Goal: Navigation & Orientation: Find specific page/section

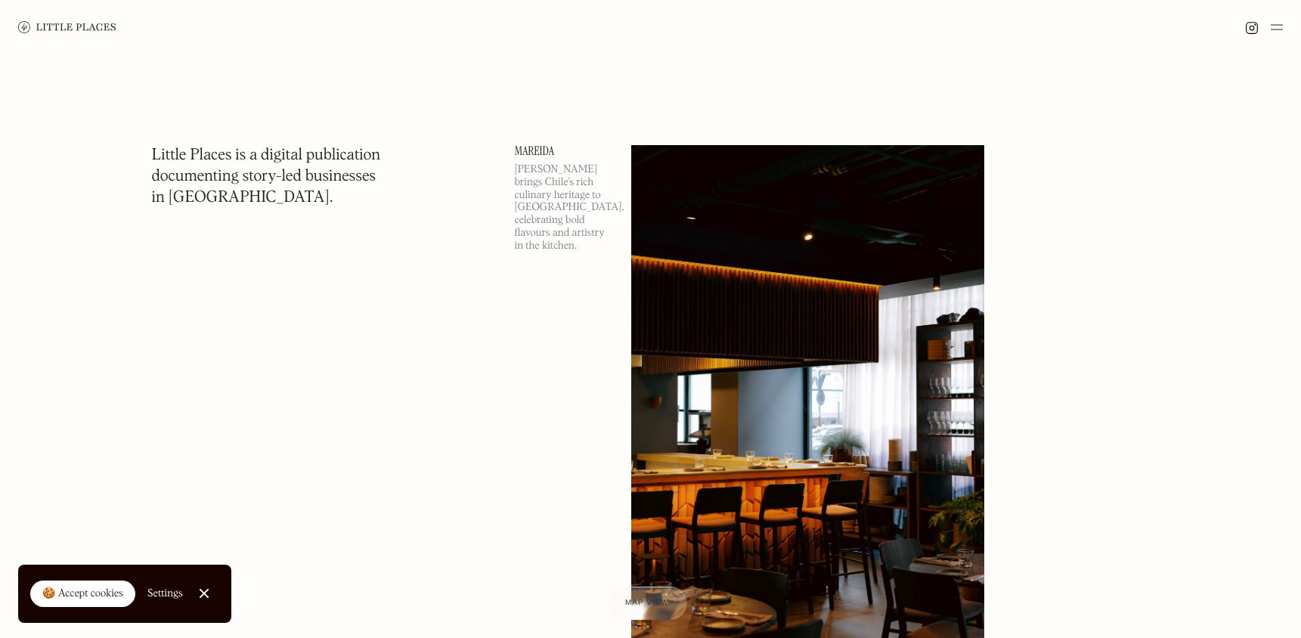
click at [212, 595] on link "Close Cookie Popup" at bounding box center [204, 593] width 30 height 30
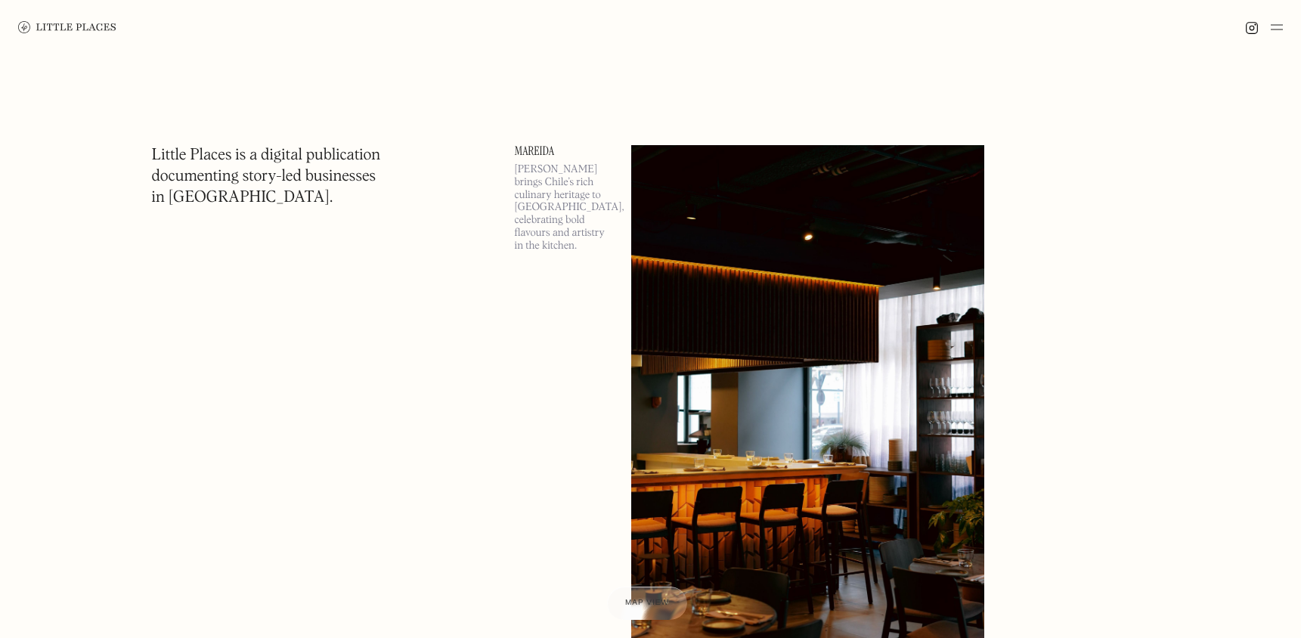
click at [89, 28] on img at bounding box center [67, 27] width 98 height 12
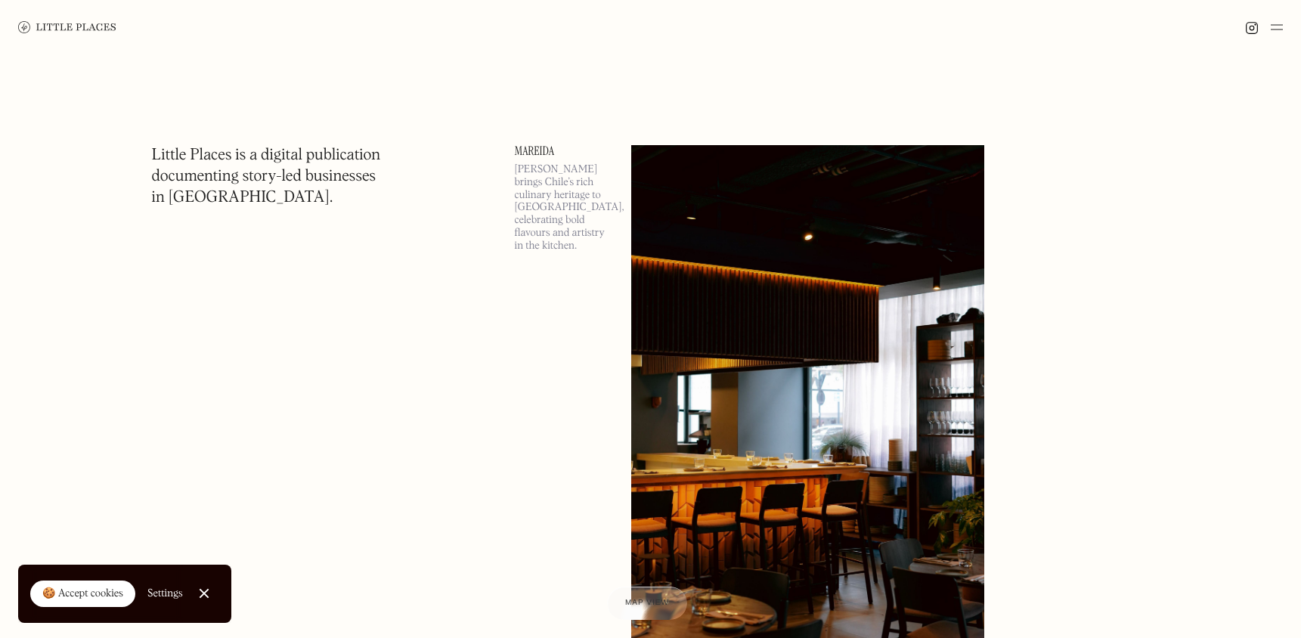
click at [1278, 26] on img at bounding box center [1277, 27] width 12 height 18
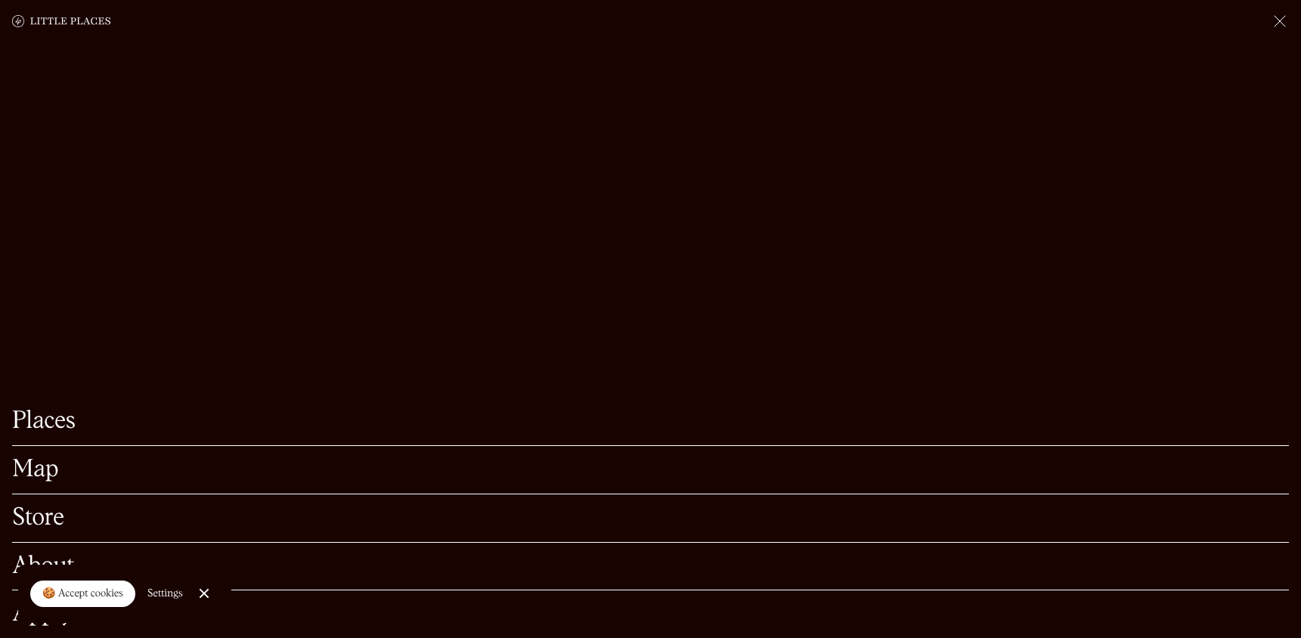
click at [51, 410] on link "Places" at bounding box center [650, 421] width 1277 height 23
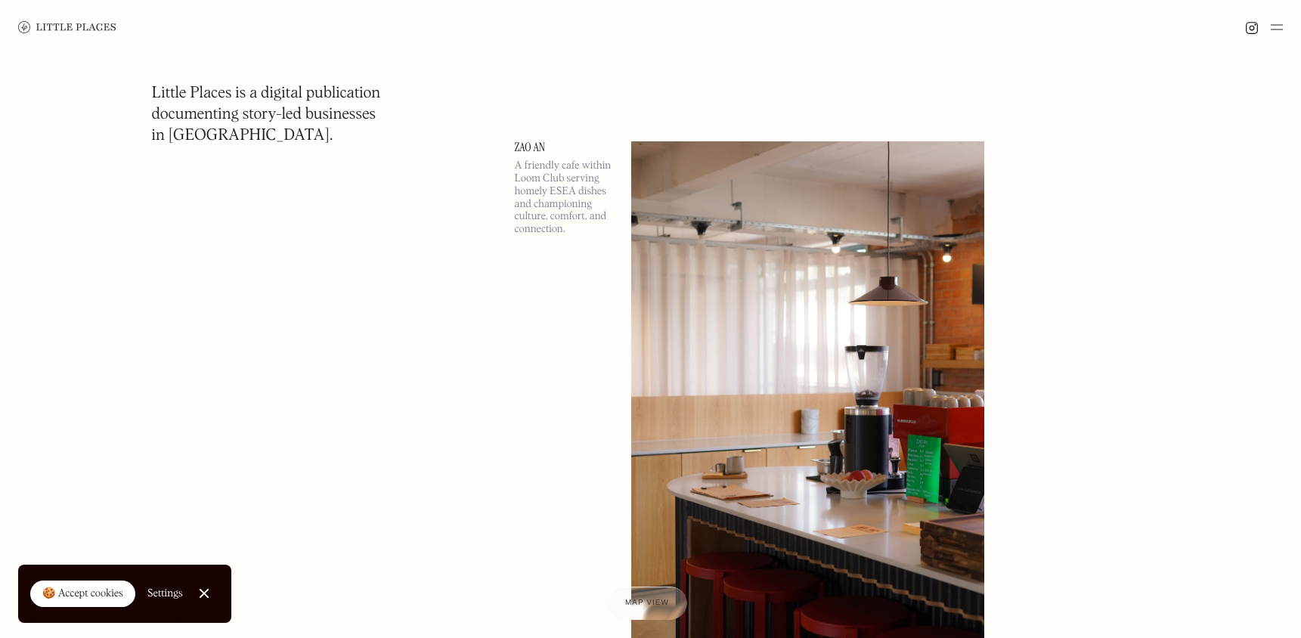
scroll to position [1134, 0]
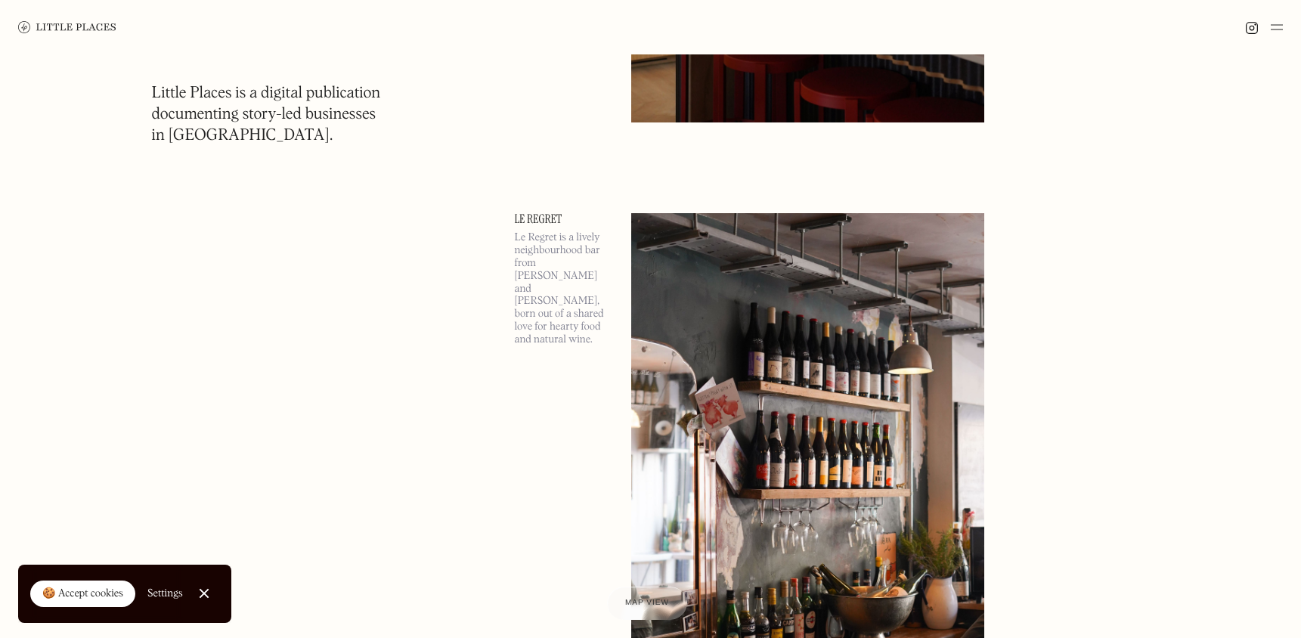
click at [79, 595] on div "🍪 Accept cookies" at bounding box center [82, 594] width 81 height 15
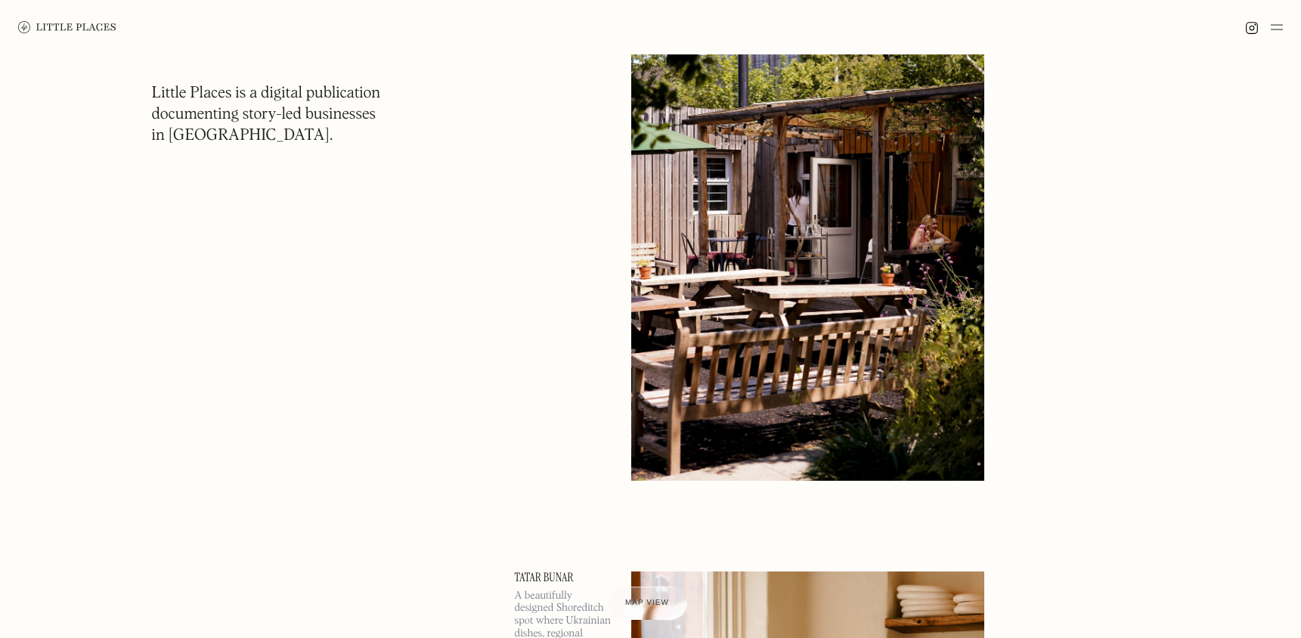
scroll to position [4687, 0]
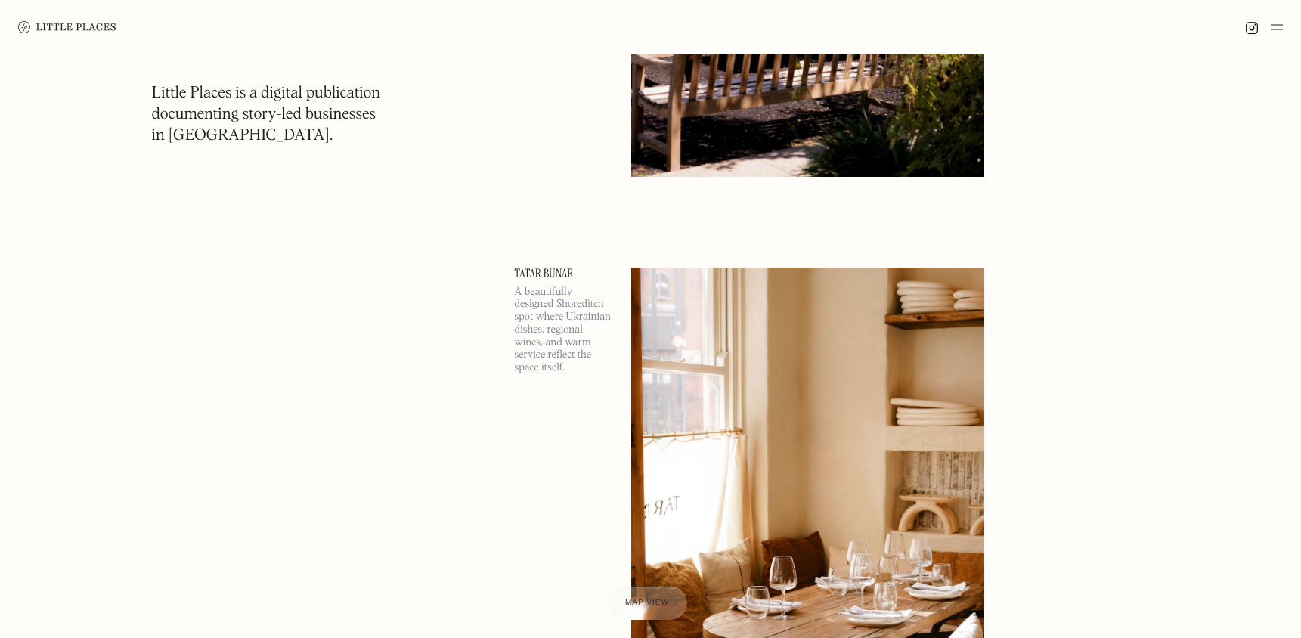
drag, startPoint x: 1280, startPoint y: 28, endPoint x: 1269, endPoint y: 29, distance: 11.4
click at [1278, 28] on img at bounding box center [1277, 27] width 12 height 18
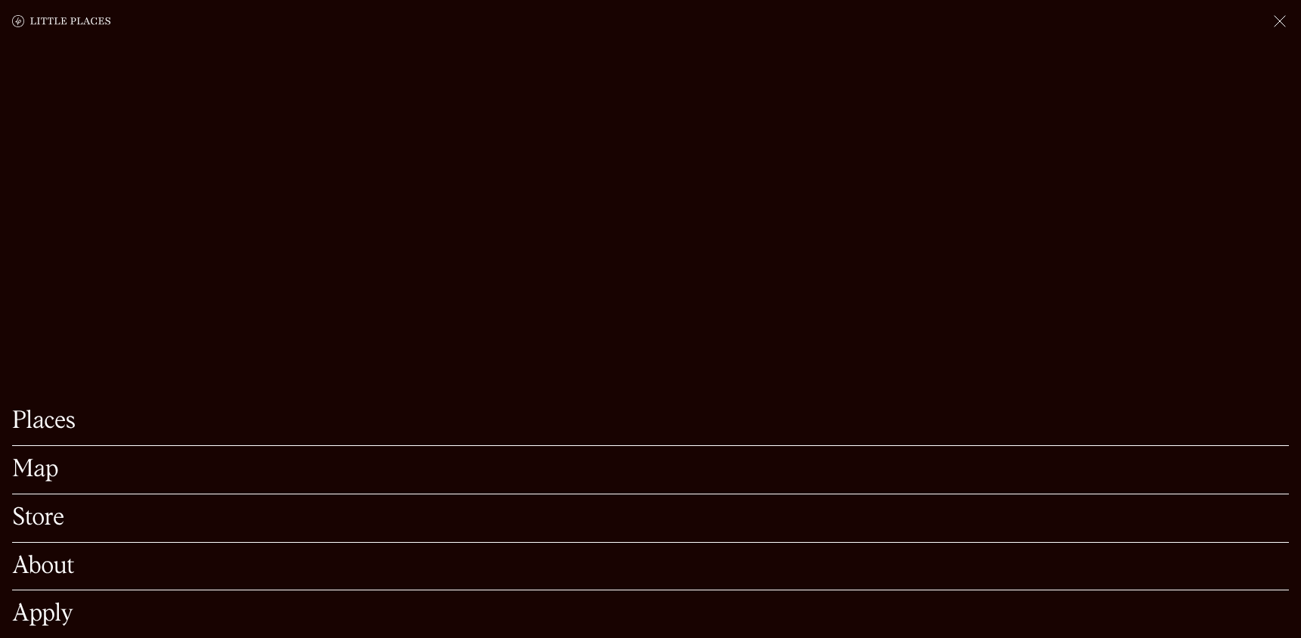
click at [46, 458] on link "Map" at bounding box center [650, 469] width 1277 height 23
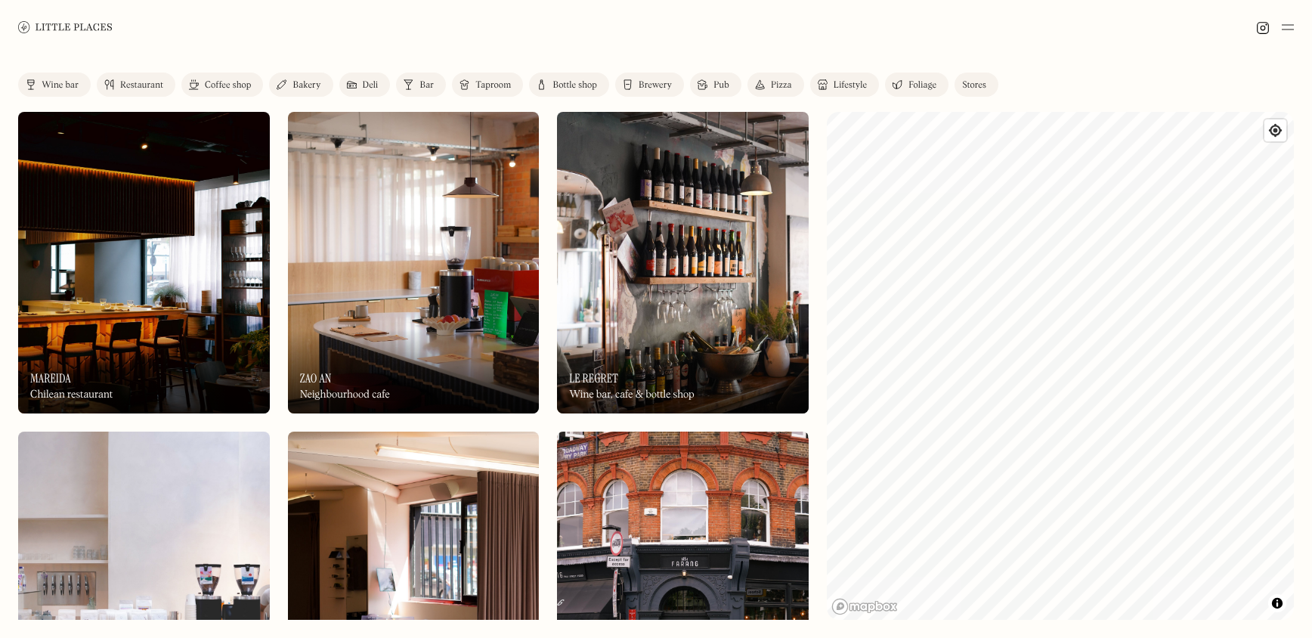
click at [717, 84] on div "Pub" at bounding box center [722, 85] width 16 height 9
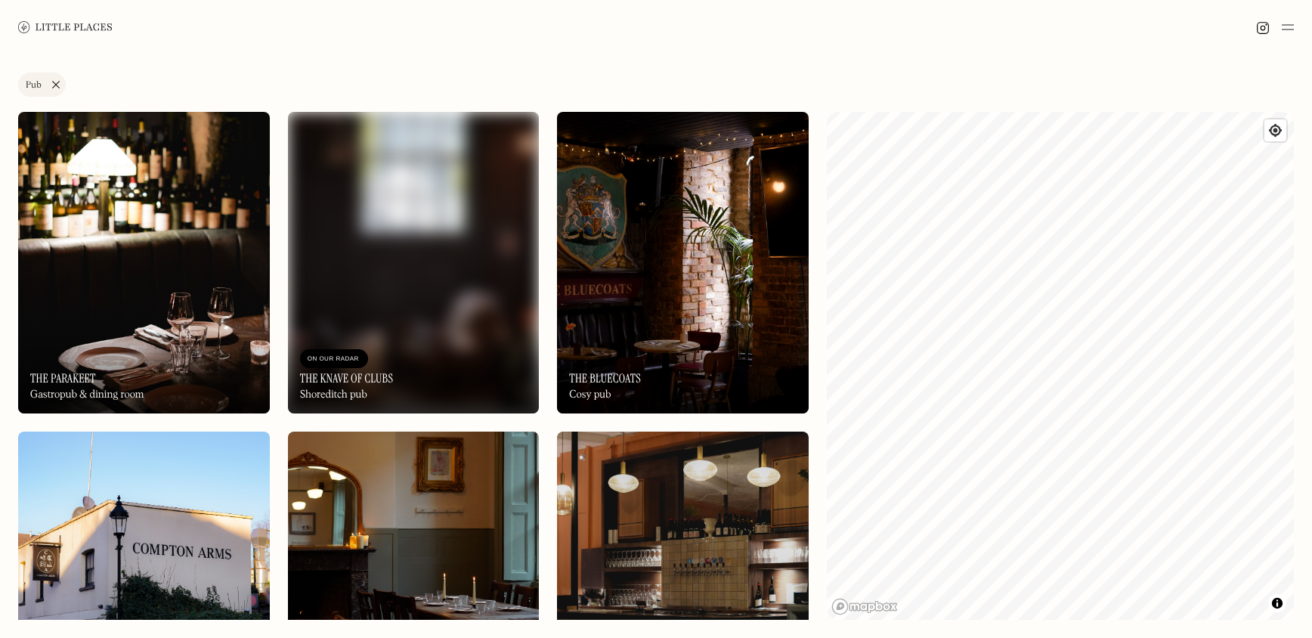
click at [59, 86] on link "Pub" at bounding box center [42, 85] width 48 height 24
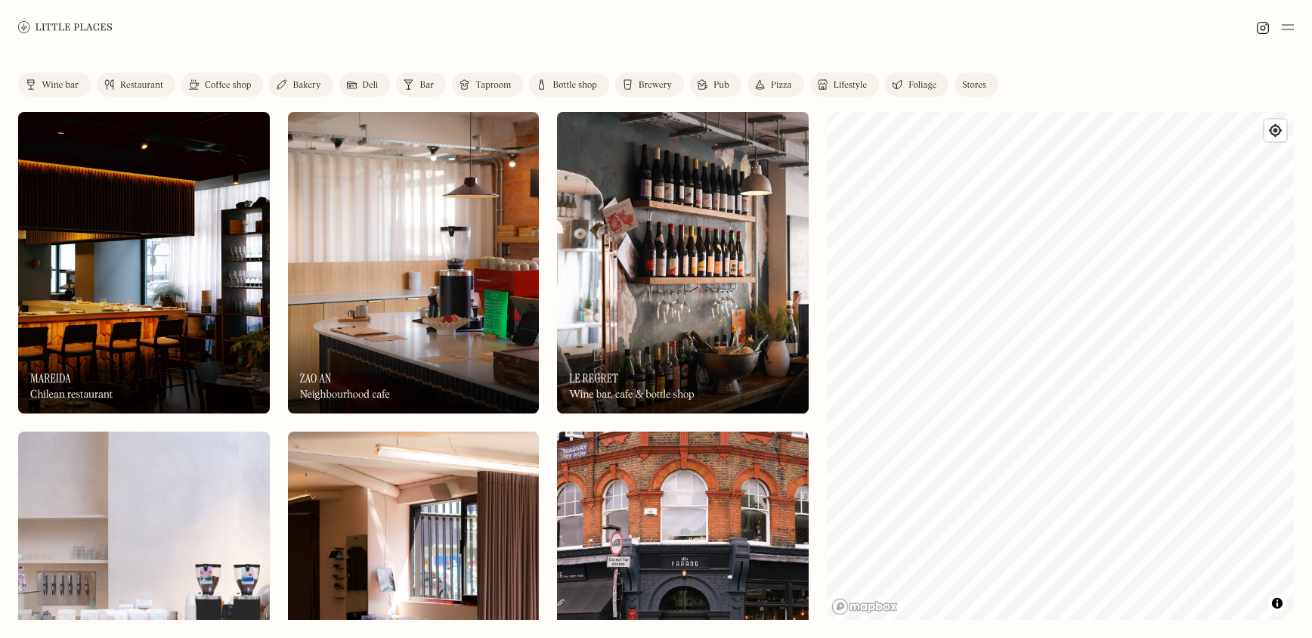
click at [646, 83] on div "Brewery" at bounding box center [655, 85] width 33 height 9
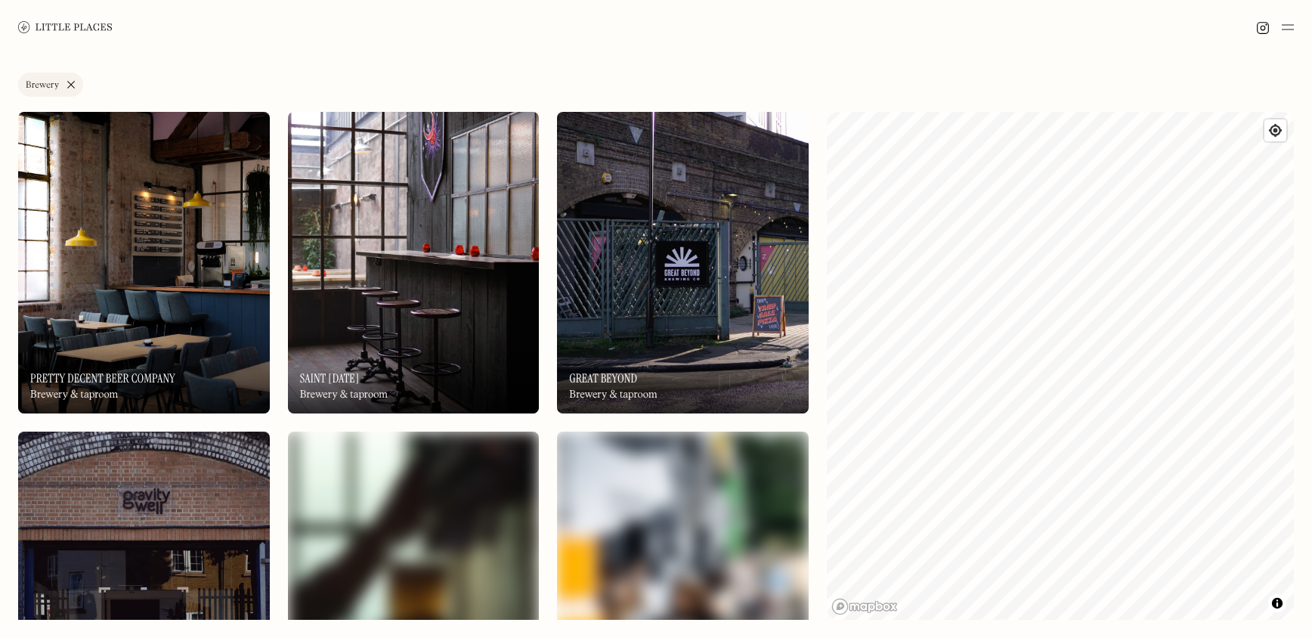
click at [71, 82] on link "Brewery" at bounding box center [50, 85] width 65 height 24
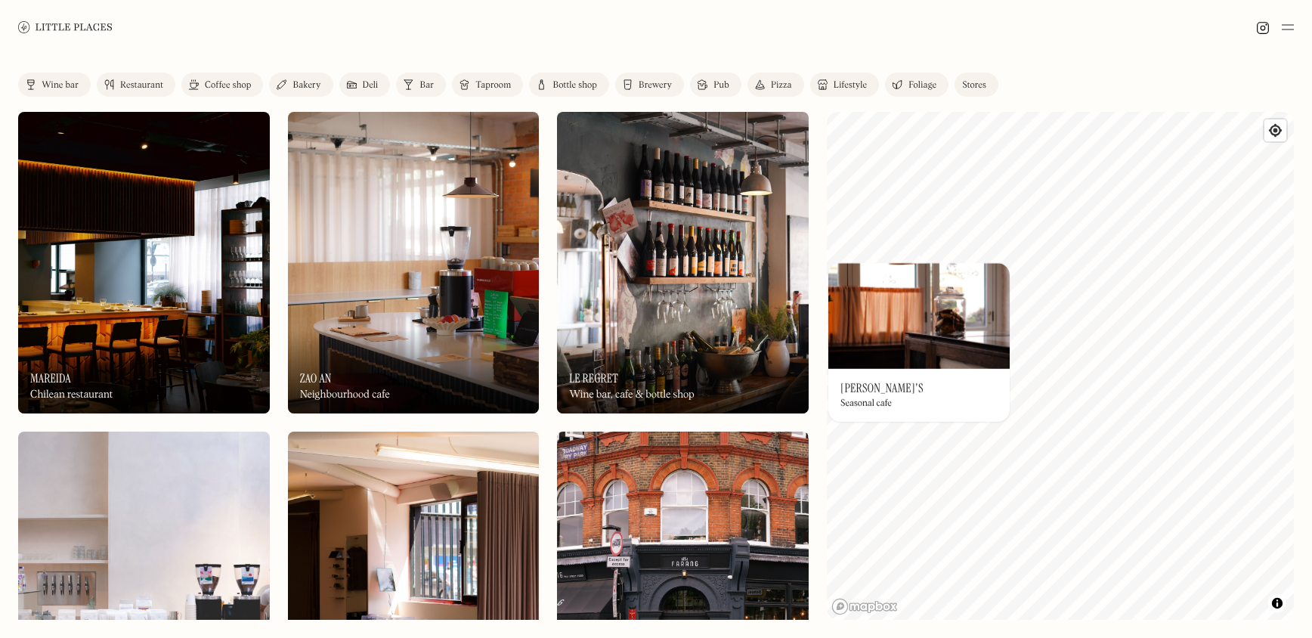
click at [935, 379] on div "© Mapbox © OpenStreetMap Improve this map On Our Radar Leigh's Seasonal cafe ×" at bounding box center [1060, 366] width 467 height 508
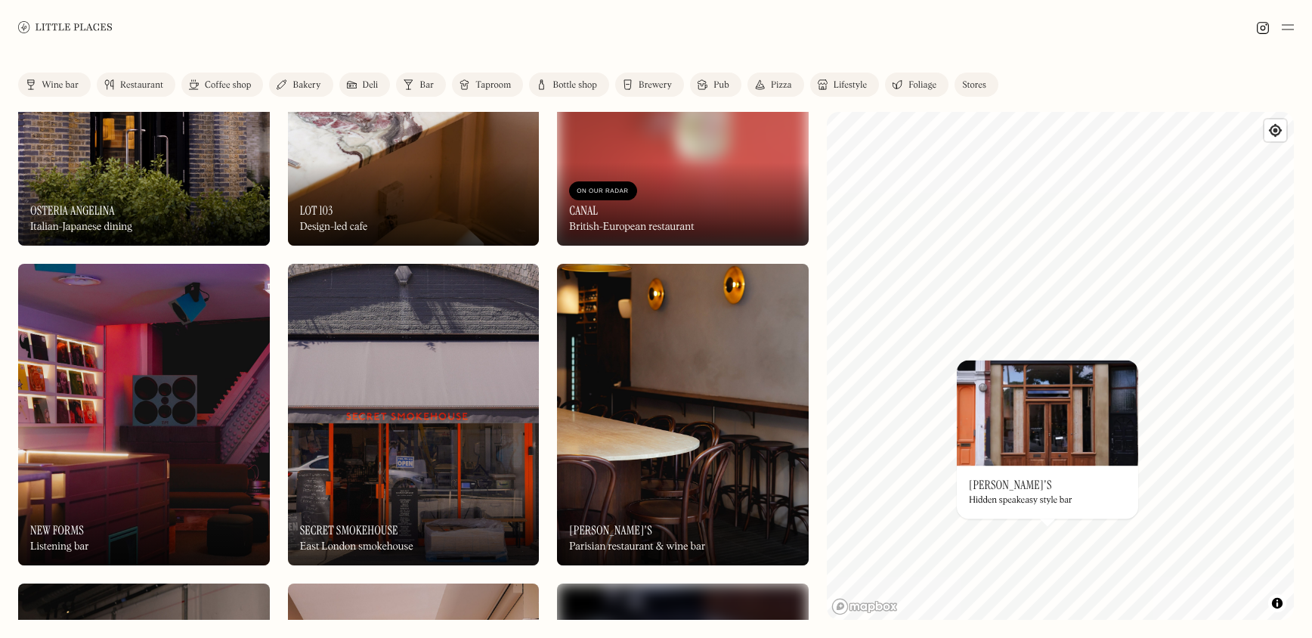
scroll to position [1436, 0]
